Goal: Information Seeking & Learning: Learn about a topic

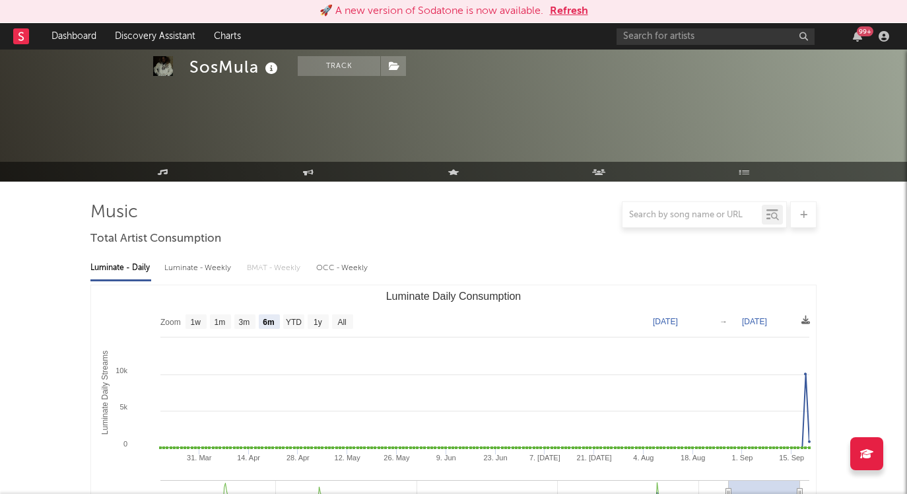
select select "6m"
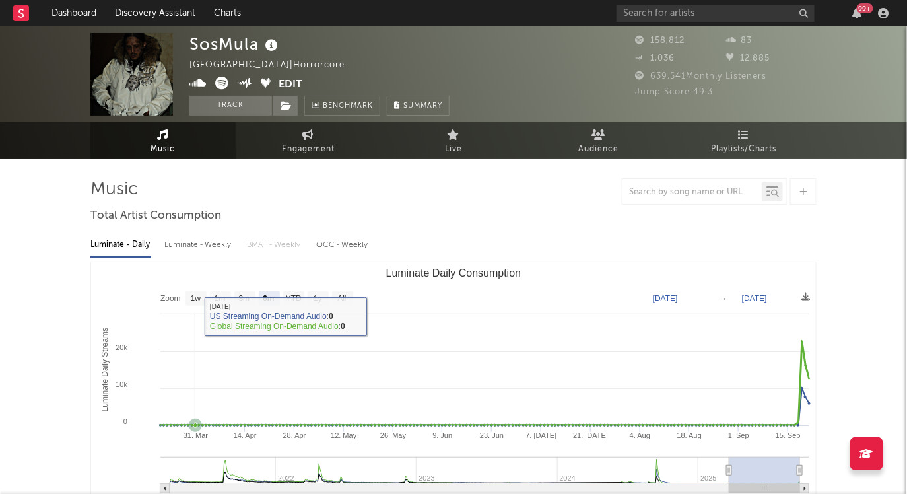
click at [195, 300] on text "1w" at bounding box center [196, 298] width 11 height 9
select select "1w"
type input "2025-09-15"
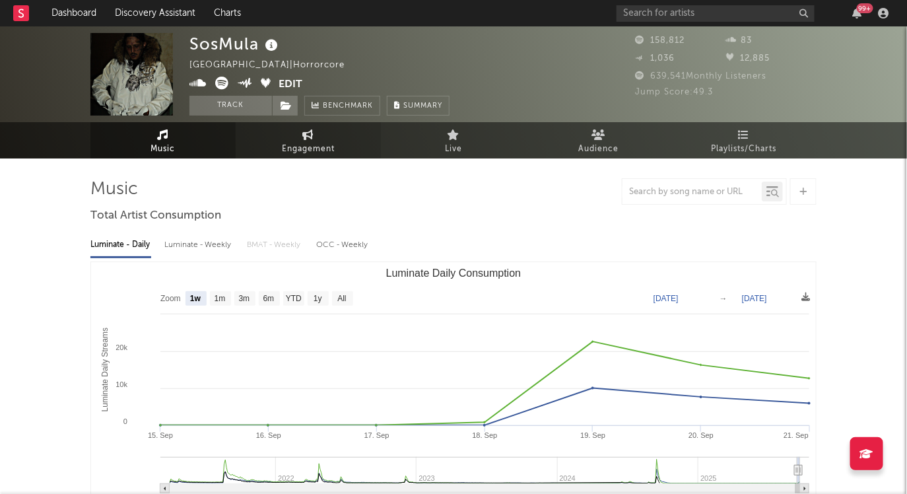
click at [287, 154] on span "Engagement" at bounding box center [308, 149] width 53 height 16
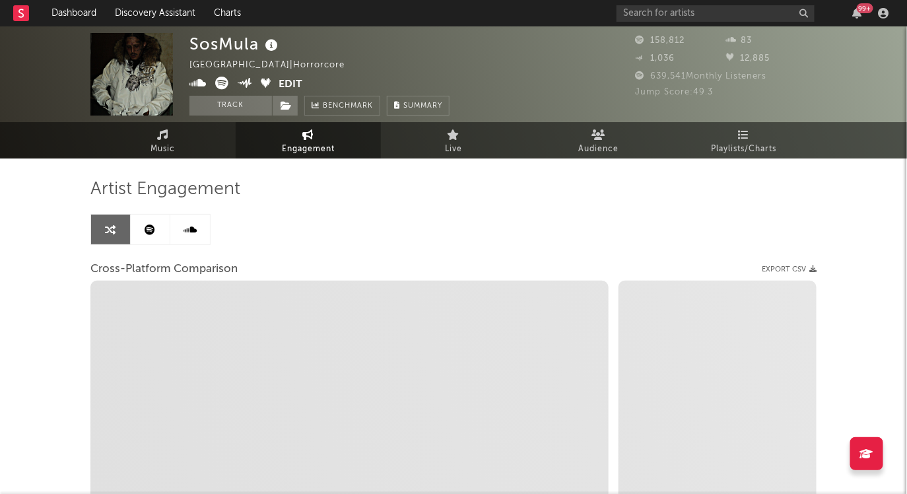
select select "1w"
click at [160, 146] on span "Music" at bounding box center [163, 149] width 24 height 16
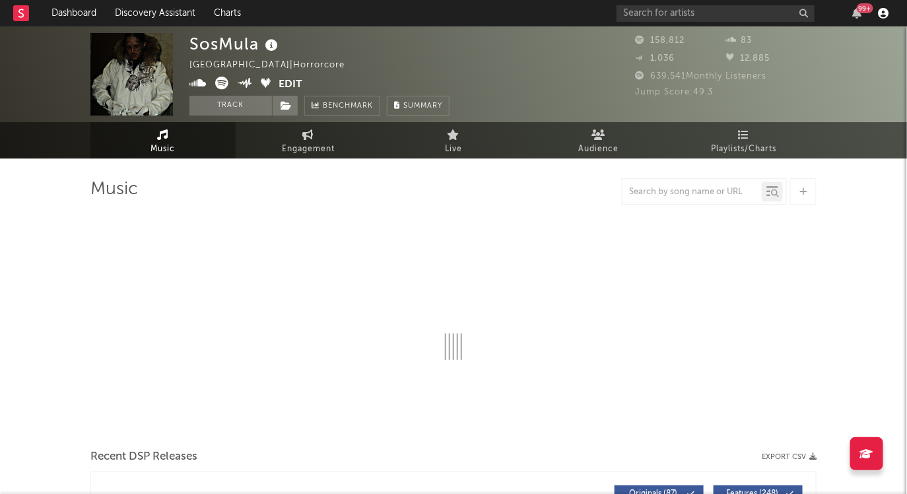
select select "6m"
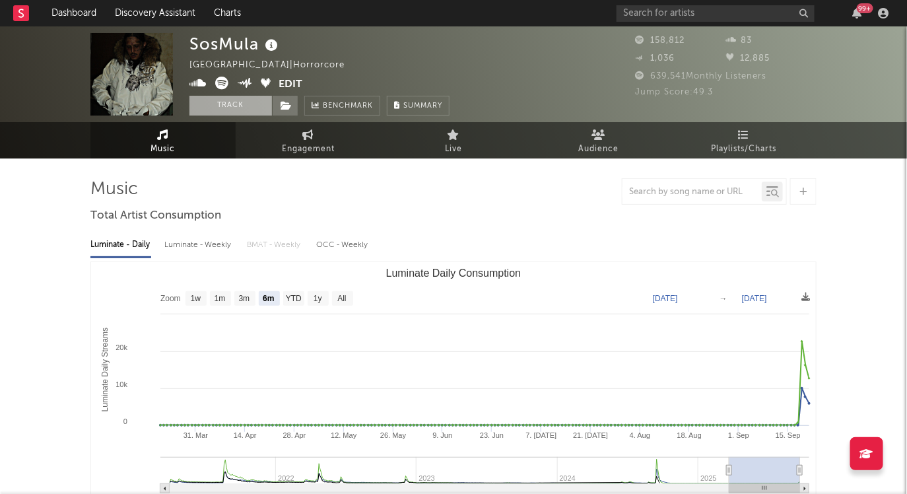
click at [209, 99] on button "Track" at bounding box center [230, 106] width 83 height 20
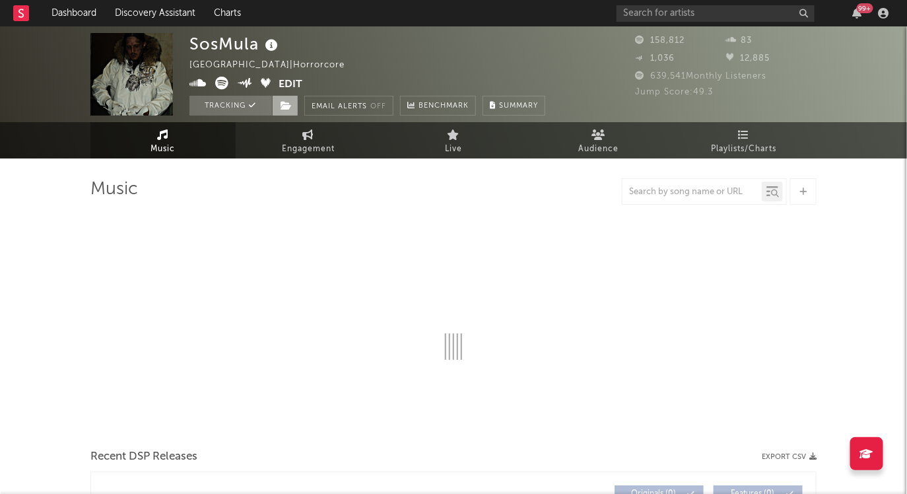
select select "6m"
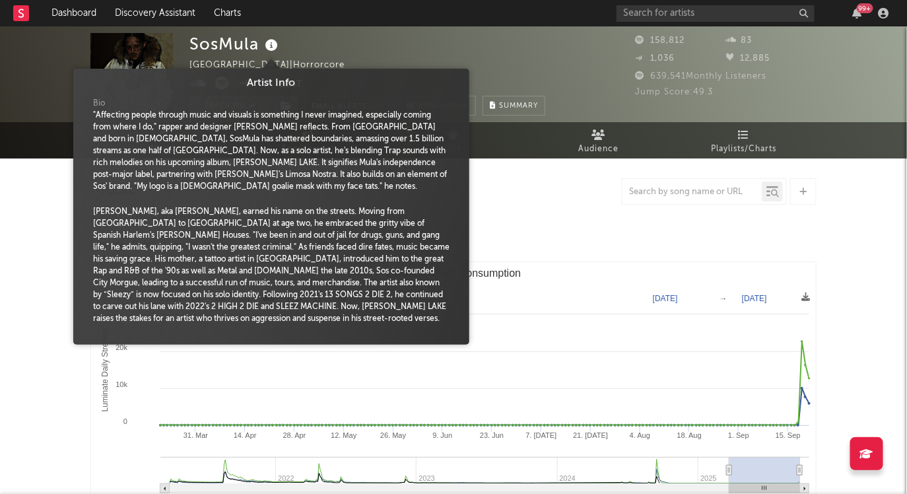
click at [273, 44] on icon at bounding box center [271, 45] width 19 height 18
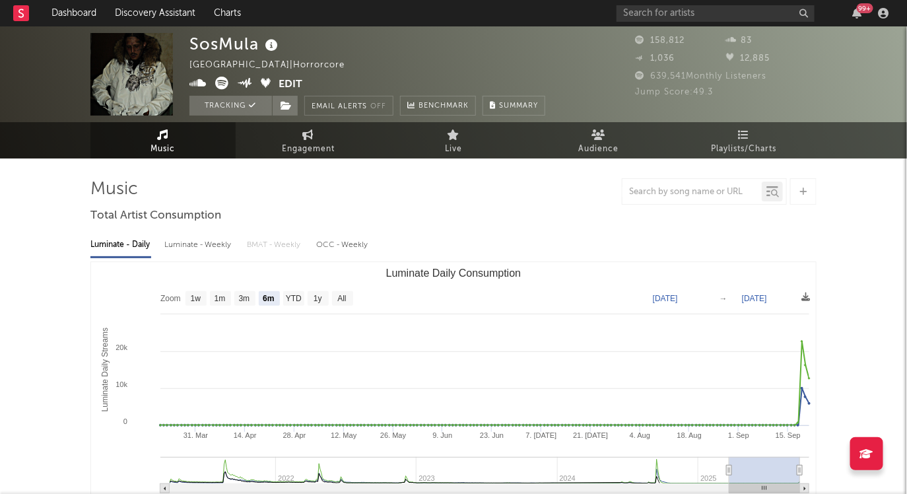
click at [273, 44] on icon at bounding box center [271, 45] width 19 height 18
click at [357, 102] on button "Email Alerts Off" at bounding box center [348, 106] width 89 height 20
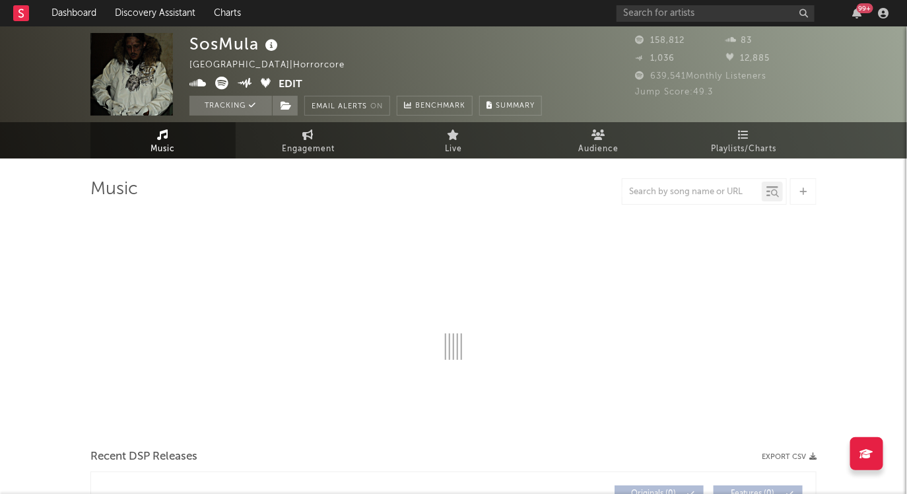
select select "6m"
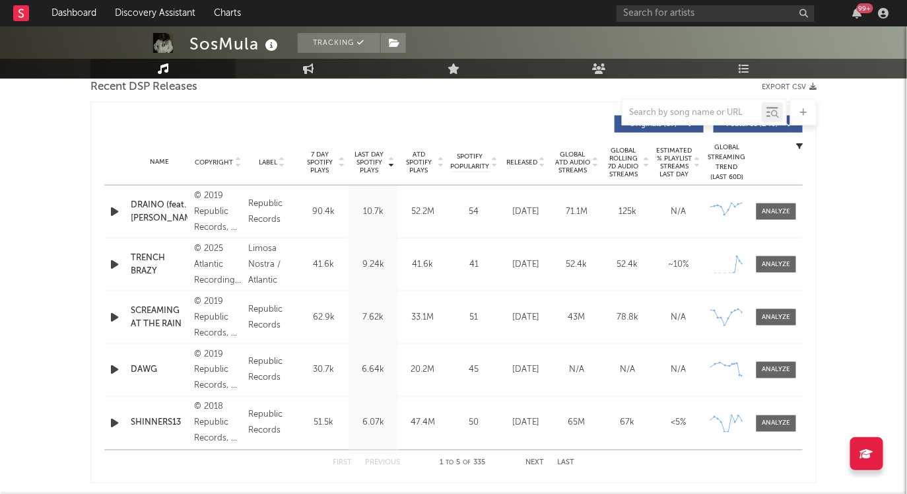
scroll to position [477, 0]
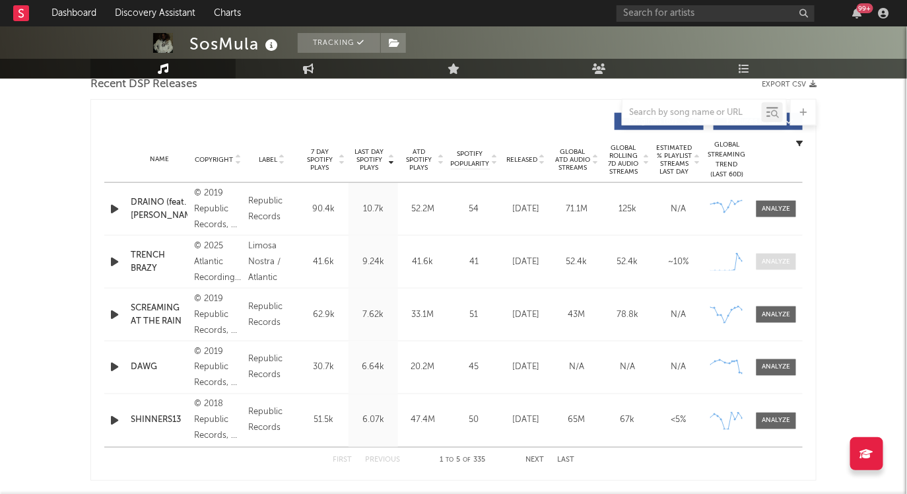
click at [768, 257] on div at bounding box center [777, 262] width 28 height 10
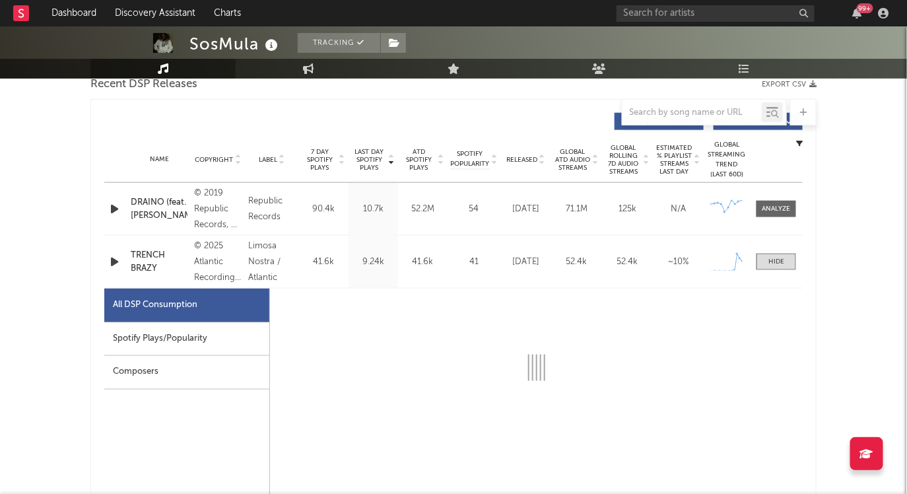
select select "1w"
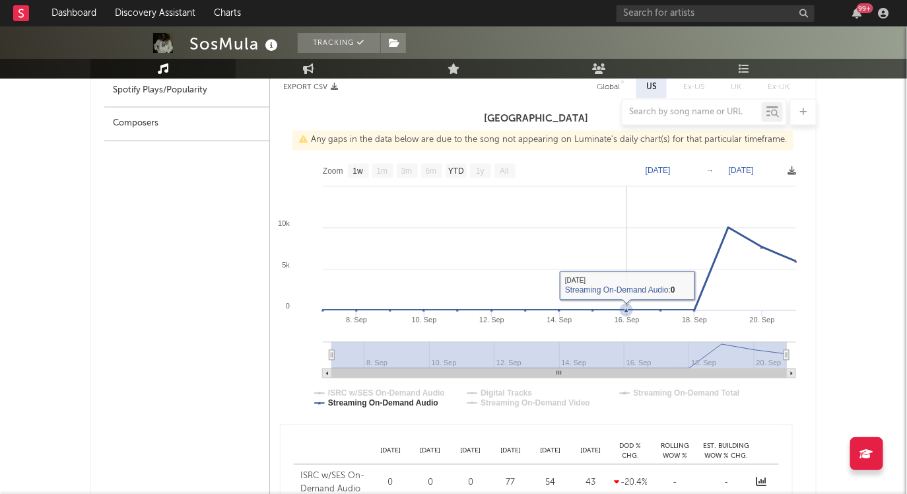
scroll to position [726, 0]
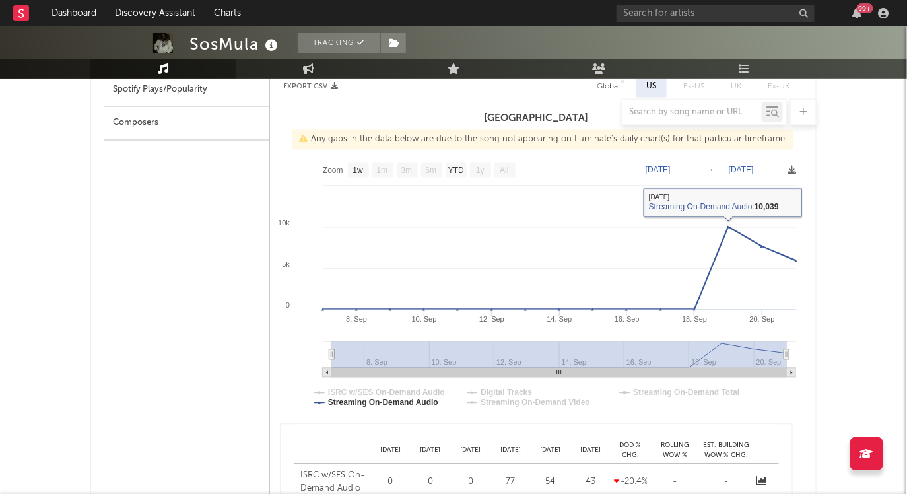
click at [671, 166] on text "Sep 7, 2025" at bounding box center [658, 170] width 25 height 9
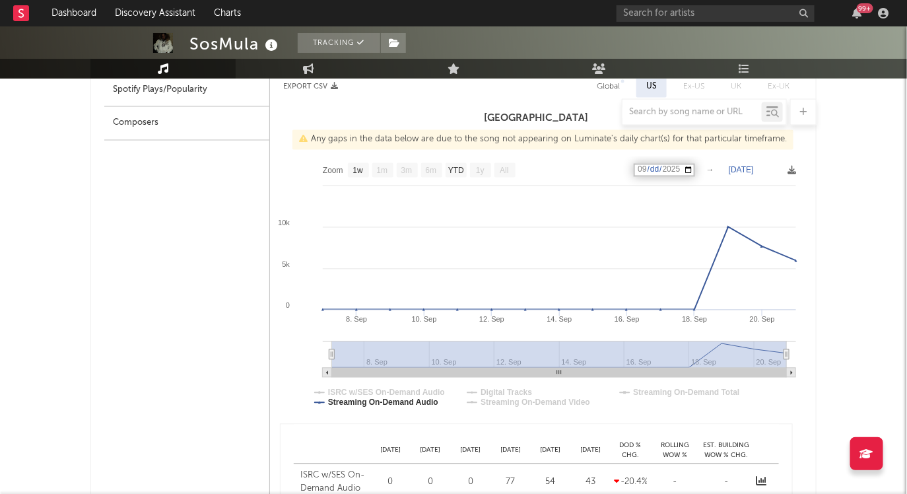
click at [695, 168] on input "2025-09-07" at bounding box center [664, 170] width 61 height 13
type input "2025-09-19"
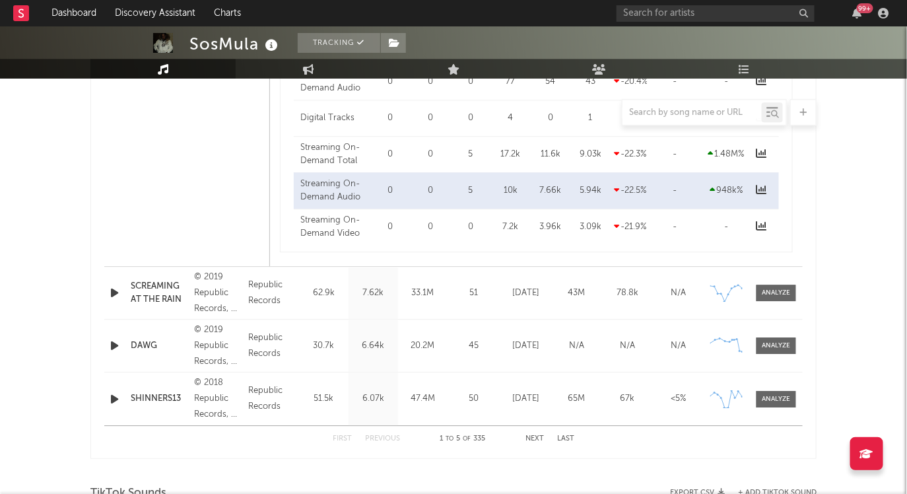
scroll to position [1072, 0]
